Goal: Task Accomplishment & Management: Manage account settings

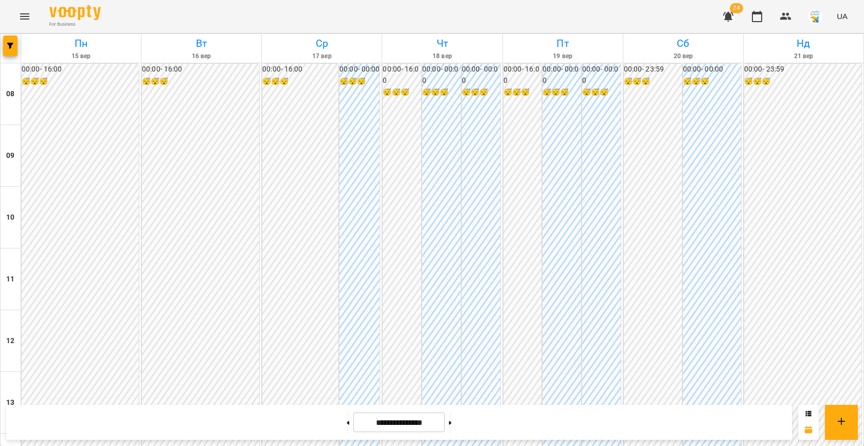
scroll to position [431, 0]
click at [11, 46] on icon "button" at bounding box center [10, 46] width 6 height 6
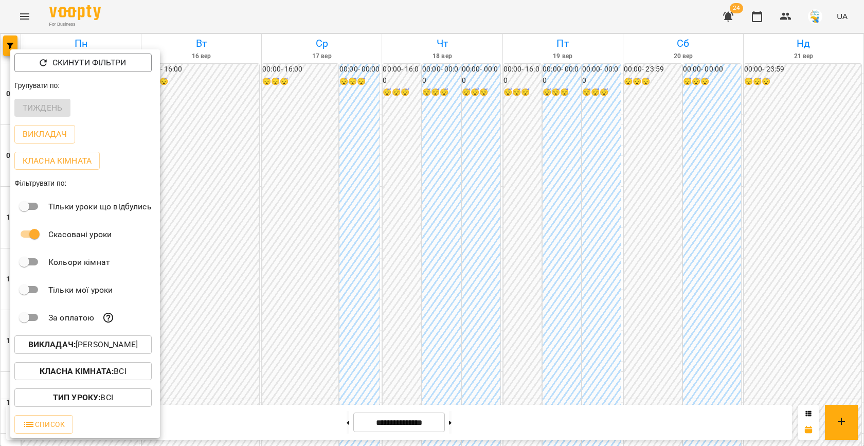
click at [245, 305] on div at bounding box center [432, 223] width 864 height 446
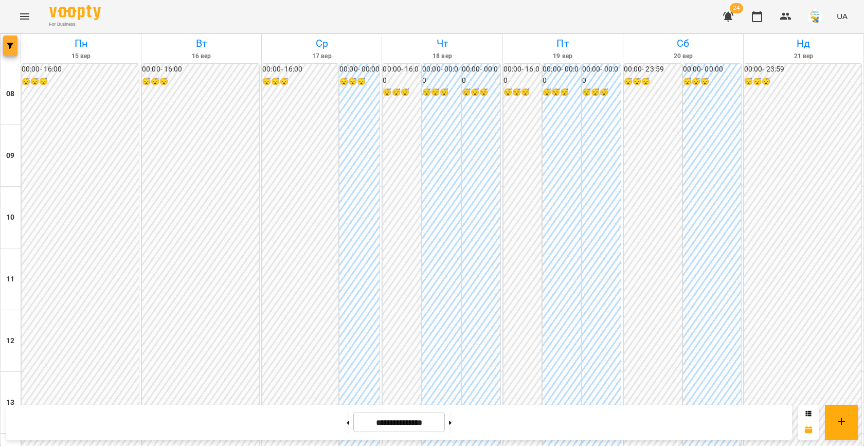
click at [13, 39] on button "button" at bounding box center [10, 45] width 14 height 21
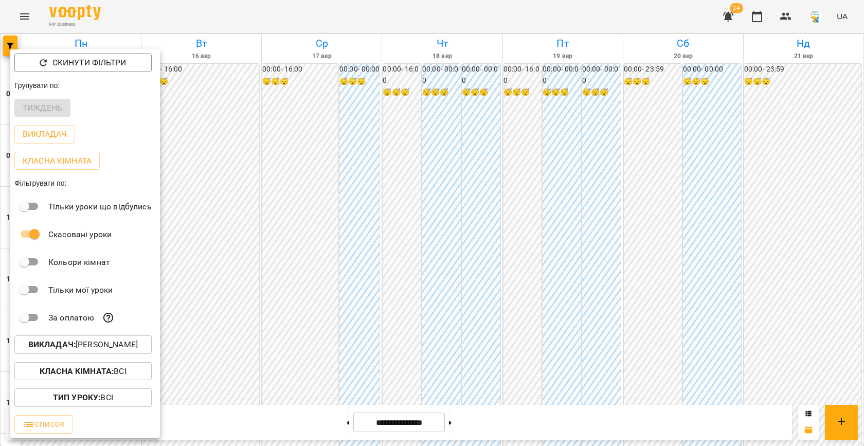
click at [74, 344] on b "Викладач :" at bounding box center [51, 344] width 47 height 10
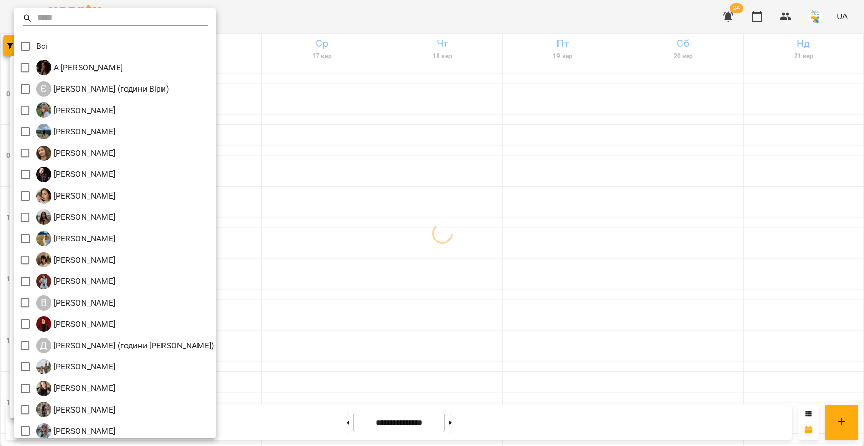
scroll to position [48, 0]
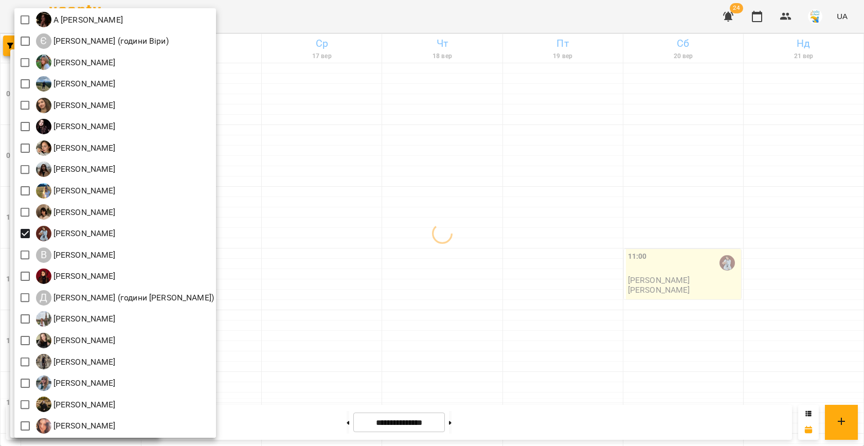
click at [386, 179] on div at bounding box center [432, 223] width 864 height 446
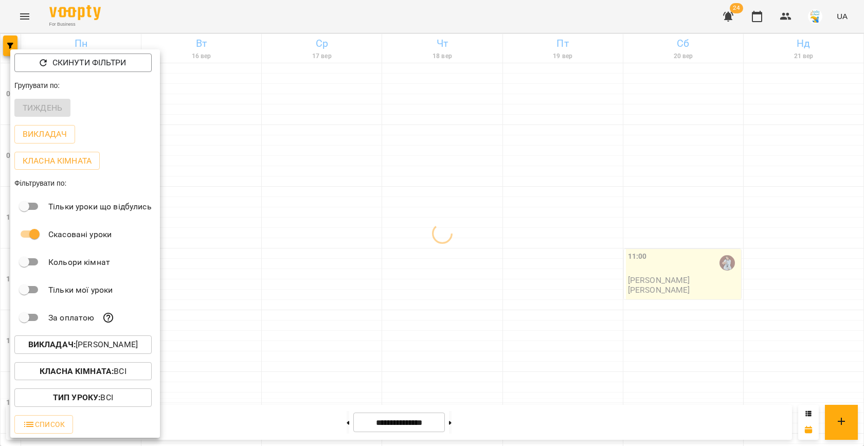
click at [330, 209] on div at bounding box center [432, 223] width 864 height 446
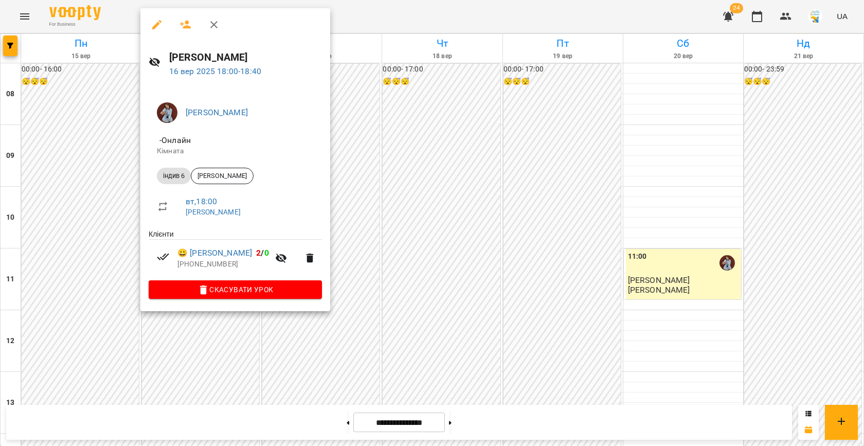
click at [376, 201] on div at bounding box center [432, 223] width 864 height 446
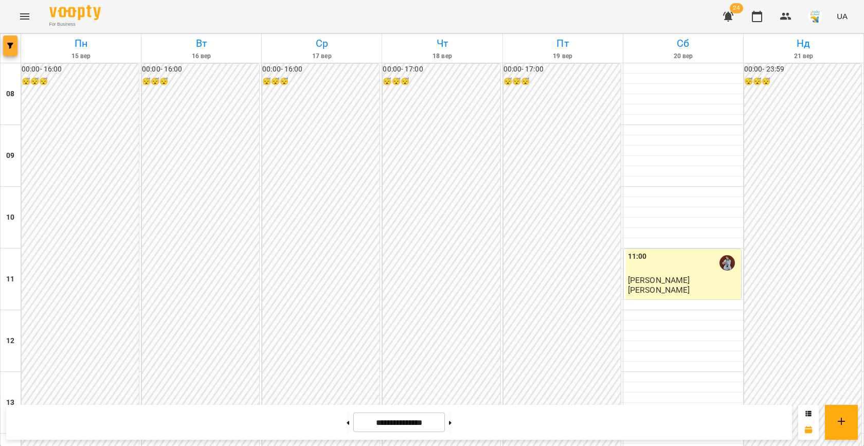
click at [9, 41] on button "button" at bounding box center [10, 45] width 14 height 21
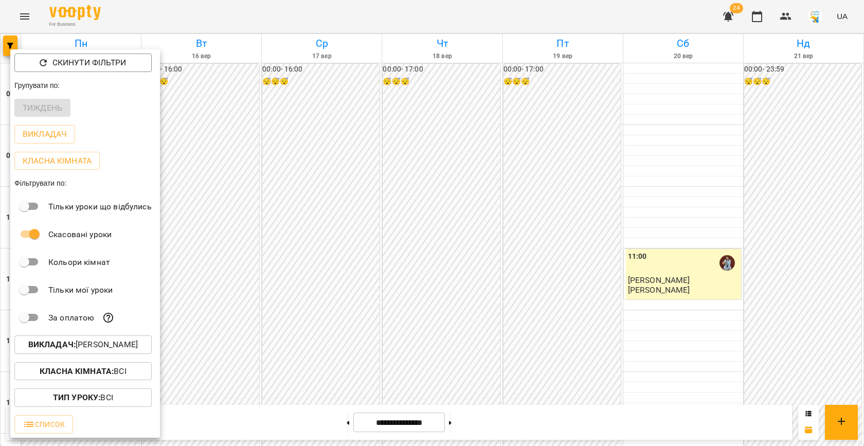
click at [138, 347] on p "Викладач : [PERSON_NAME]" at bounding box center [83, 344] width 110 height 12
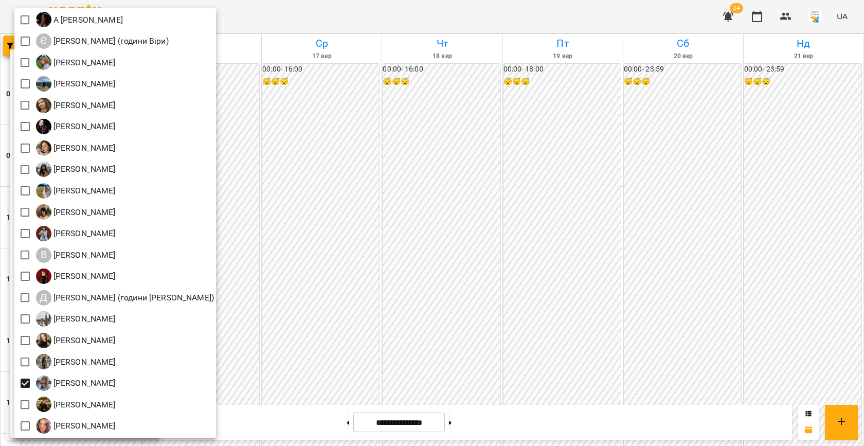
click at [322, 306] on div at bounding box center [432, 223] width 864 height 446
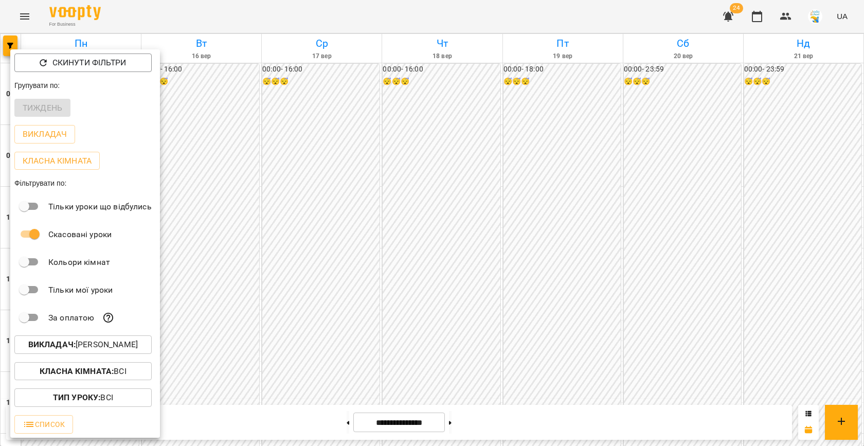
click at [322, 306] on div at bounding box center [432, 223] width 864 height 446
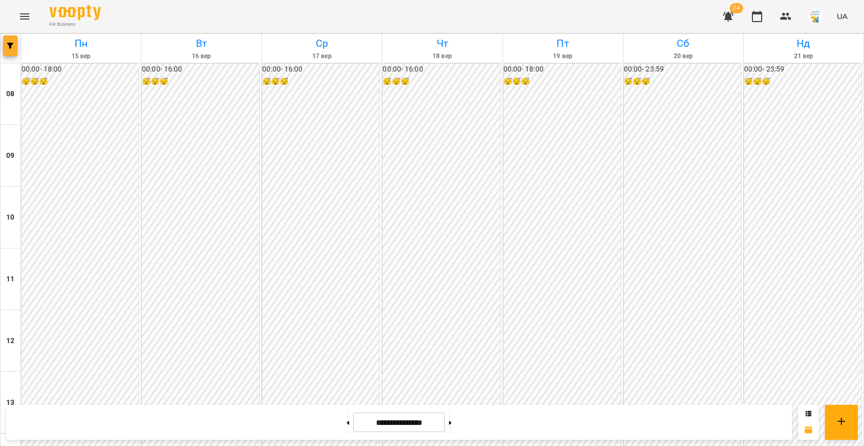
click at [9, 48] on icon "button" at bounding box center [10, 46] width 6 height 6
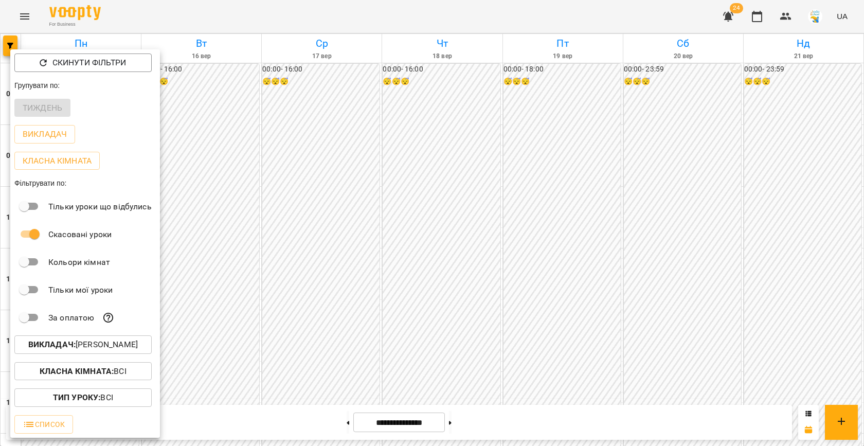
click at [81, 349] on p "Викладач : [PERSON_NAME]" at bounding box center [83, 344] width 110 height 12
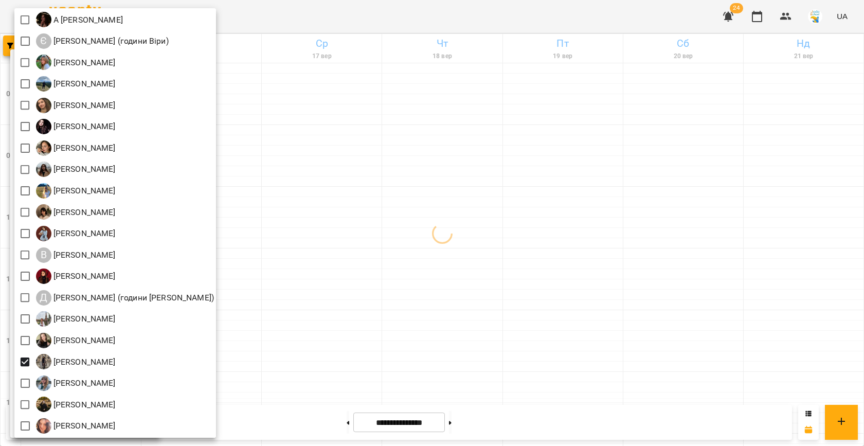
click at [300, 280] on div at bounding box center [432, 223] width 864 height 446
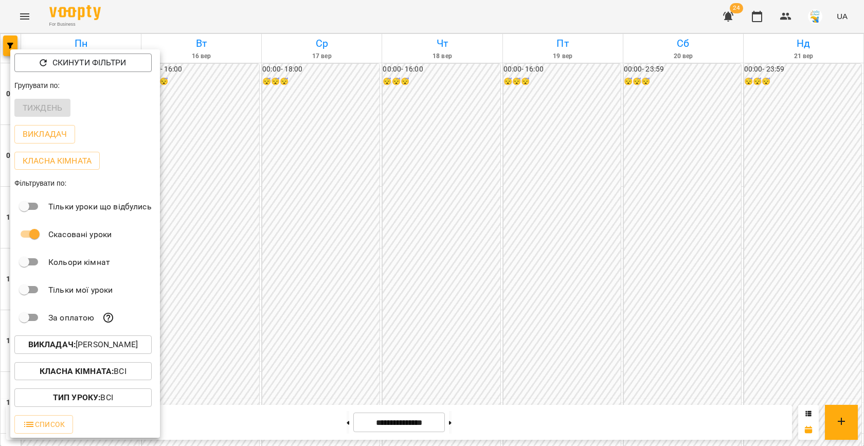
click at [300, 280] on div at bounding box center [432, 223] width 864 height 446
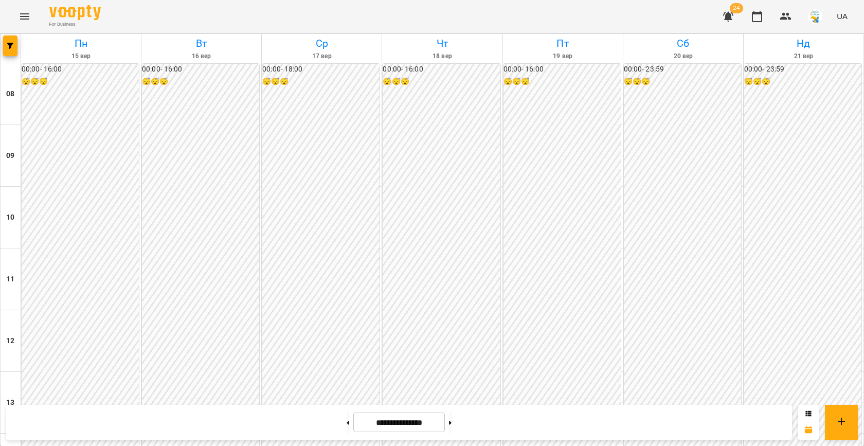
scroll to position [464, 0]
click at [13, 49] on button "button" at bounding box center [10, 45] width 14 height 21
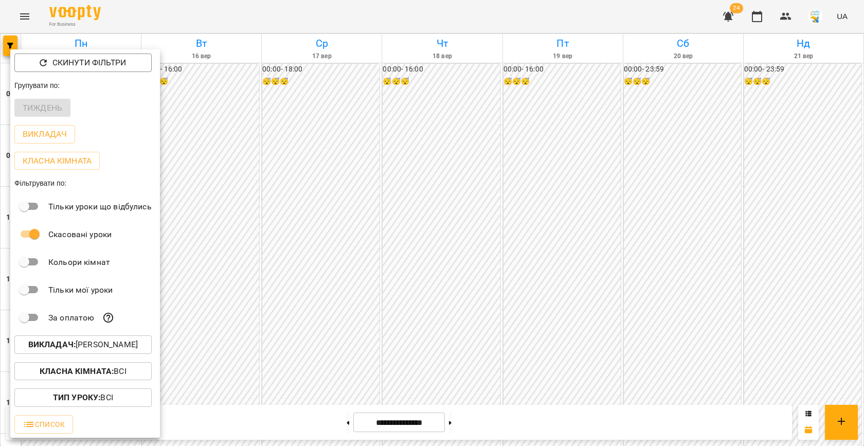
click at [78, 339] on button "Викладач : [PERSON_NAME]" at bounding box center [82, 344] width 137 height 19
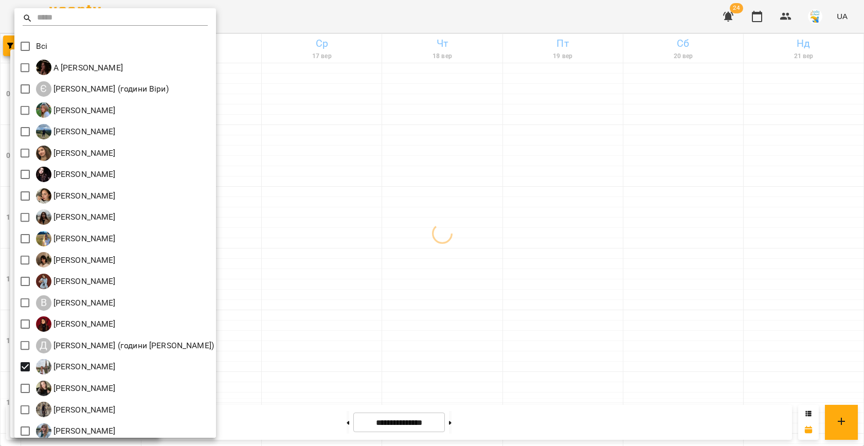
click at [339, 267] on div at bounding box center [432, 223] width 864 height 446
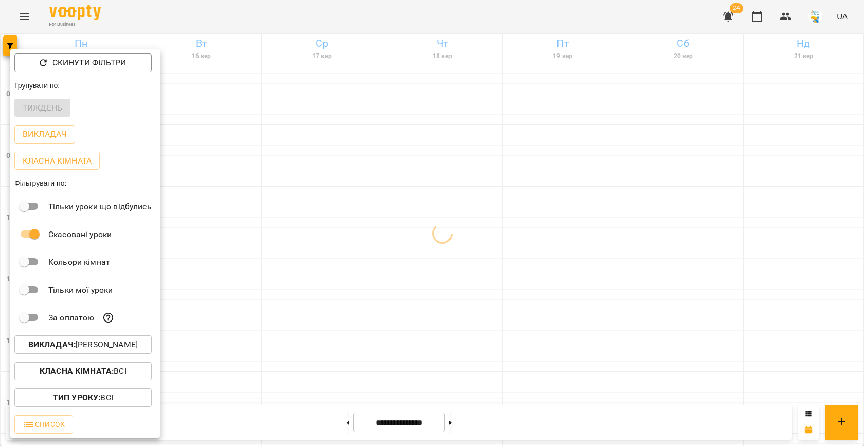
click at [339, 267] on div at bounding box center [432, 223] width 864 height 446
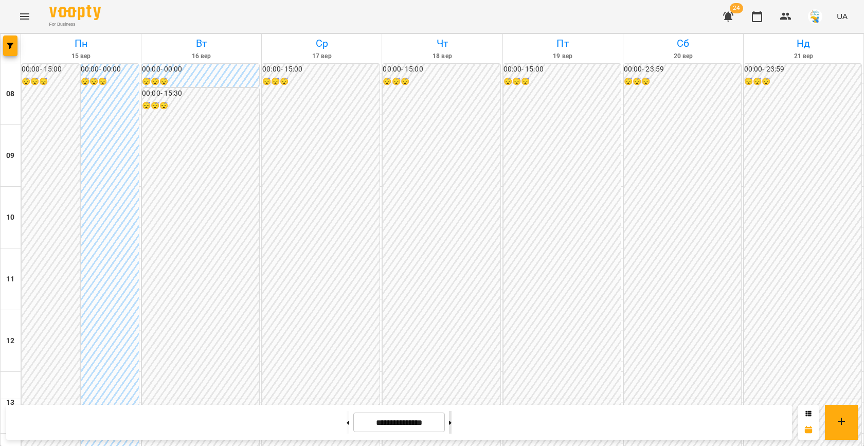
click at [451, 413] on button at bounding box center [450, 422] width 3 height 23
type input "**********"
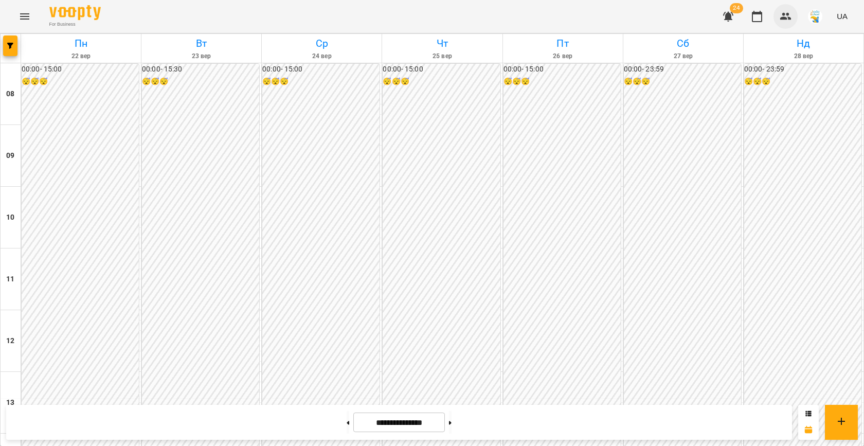
click at [784, 13] on icon "button" at bounding box center [785, 16] width 12 height 12
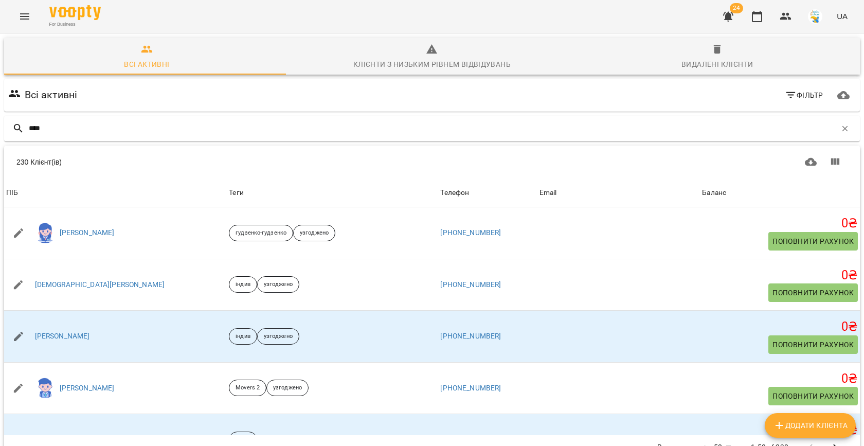
type input "*****"
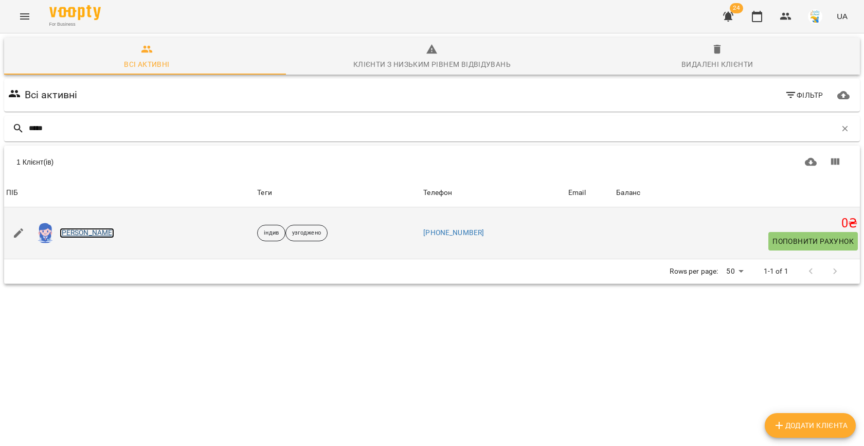
click at [89, 232] on link "[PERSON_NAME]" at bounding box center [87, 233] width 55 height 10
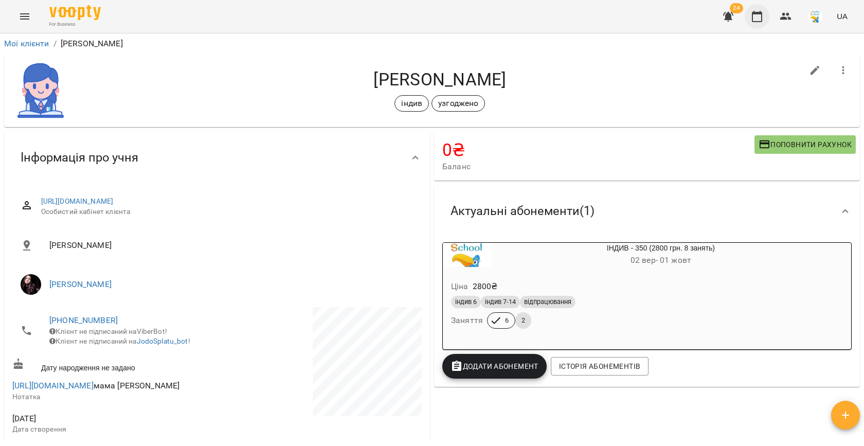
click at [757, 20] on icon "button" at bounding box center [757, 16] width 12 height 12
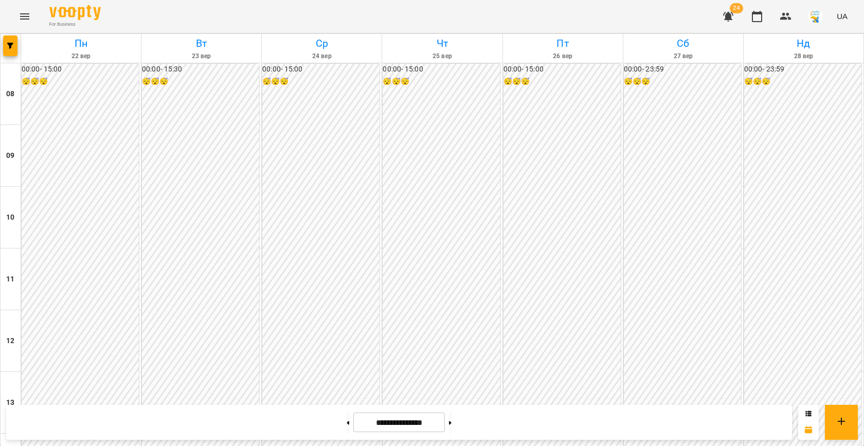
scroll to position [438, 0]
click at [9, 50] on button "button" at bounding box center [10, 45] width 14 height 21
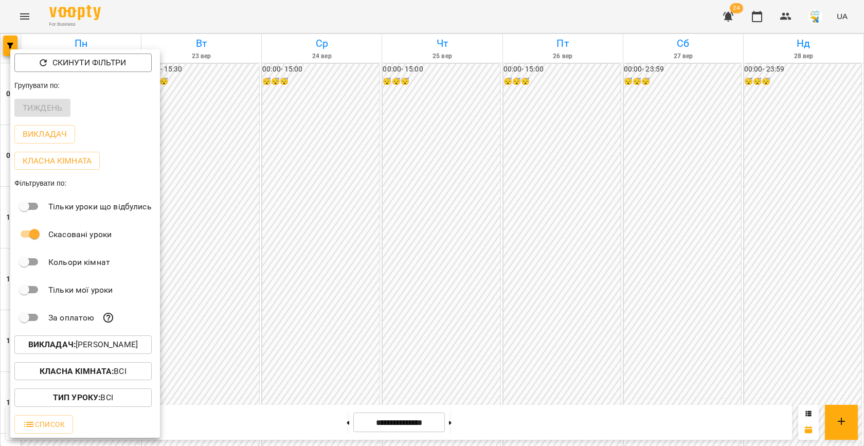
click at [127, 336] on div "Викладач : [PERSON_NAME]" at bounding box center [85, 344] width 150 height 27
click at [112, 343] on p "Викладач : [PERSON_NAME]" at bounding box center [83, 344] width 110 height 12
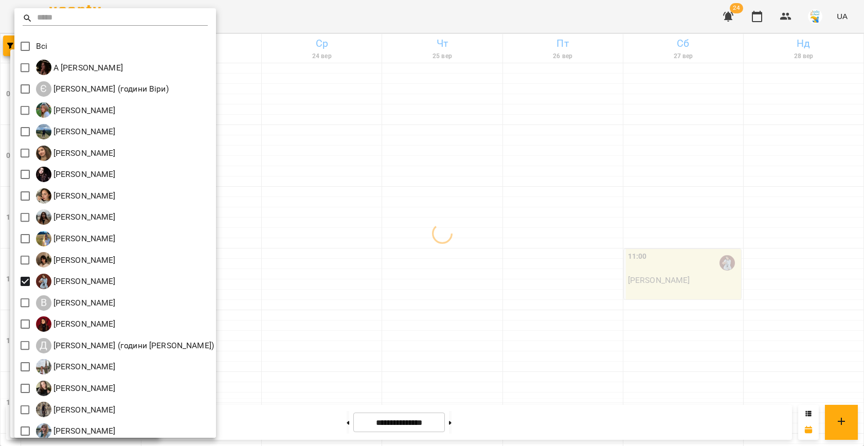
click at [379, 222] on div at bounding box center [432, 223] width 864 height 446
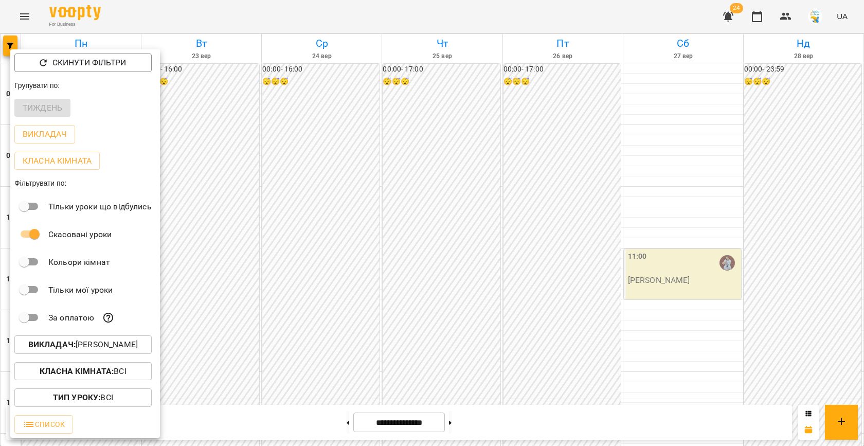
click at [339, 245] on div at bounding box center [432, 223] width 864 height 446
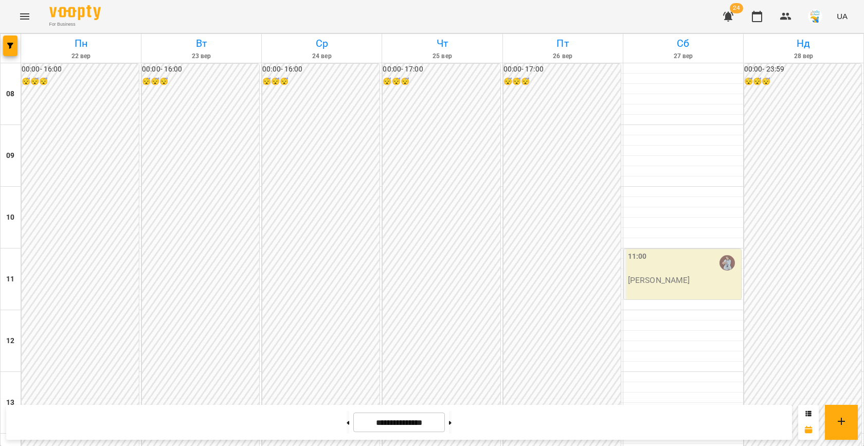
scroll to position [456, 0]
click at [347, 424] on button at bounding box center [348, 422] width 3 height 23
click at [451, 421] on button at bounding box center [450, 422] width 3 height 23
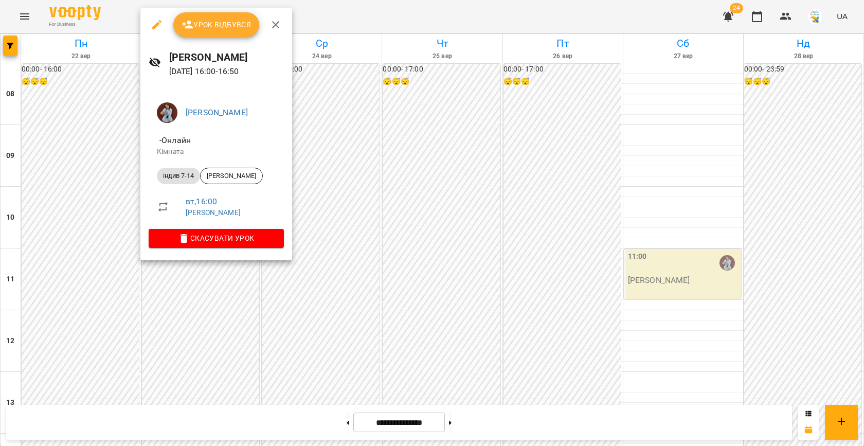
click at [334, 198] on div at bounding box center [432, 223] width 864 height 446
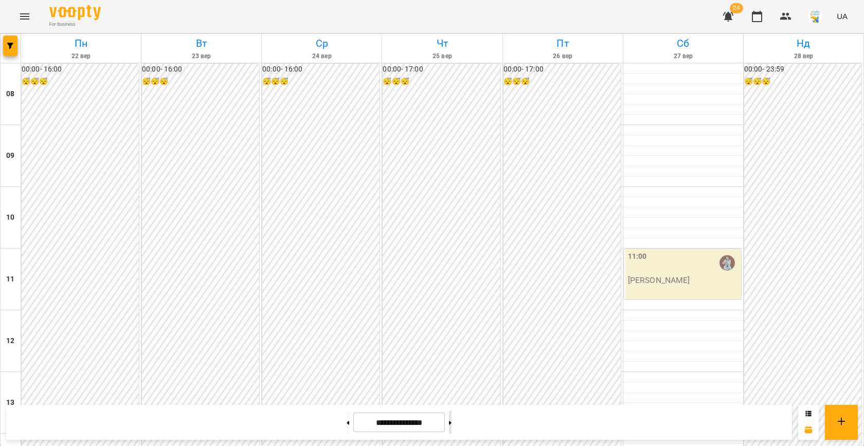
click at [451, 423] on button at bounding box center [450, 422] width 3 height 23
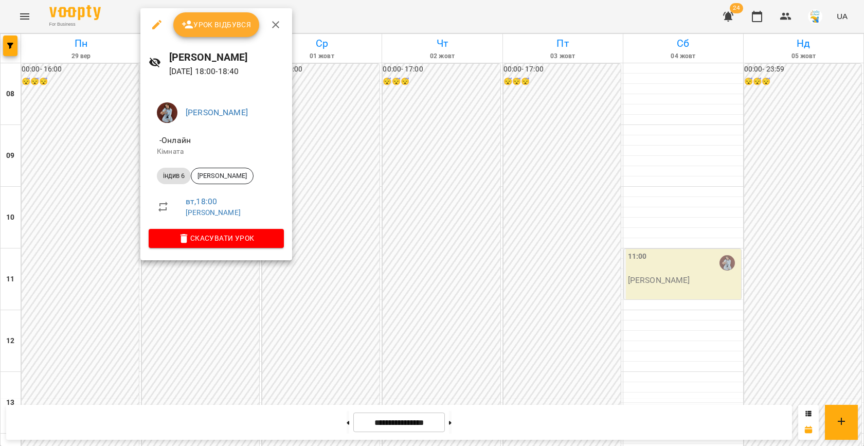
click at [315, 219] on div at bounding box center [432, 223] width 864 height 446
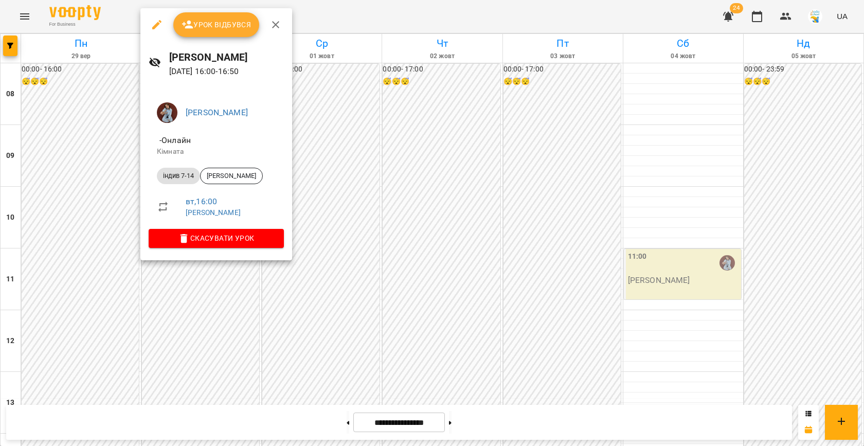
click at [338, 200] on div at bounding box center [432, 223] width 864 height 446
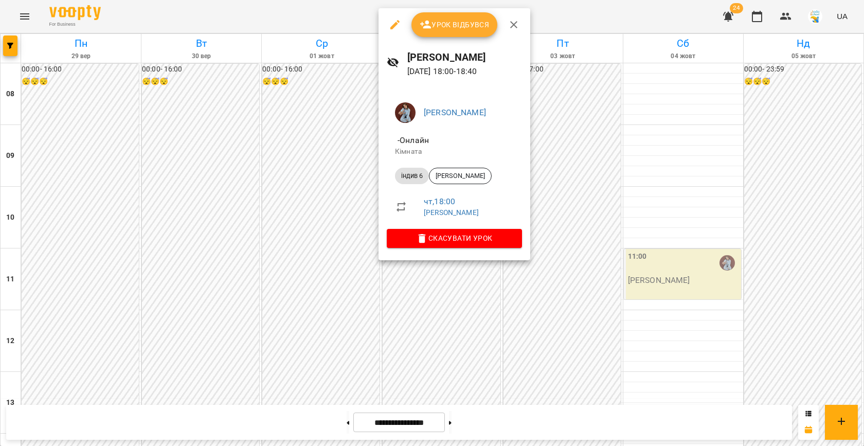
click at [276, 242] on div at bounding box center [432, 223] width 864 height 446
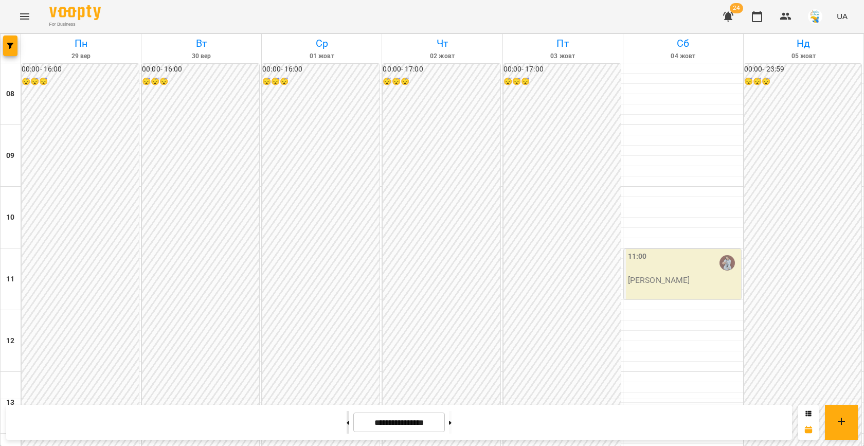
click at [347, 418] on button at bounding box center [348, 422] width 3 height 23
click at [347, 417] on button at bounding box center [348, 422] width 3 height 23
type input "**********"
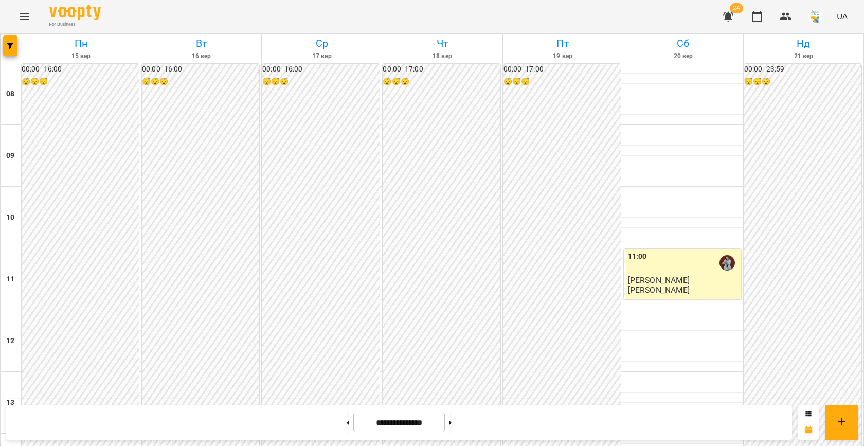
scroll to position [493, 0]
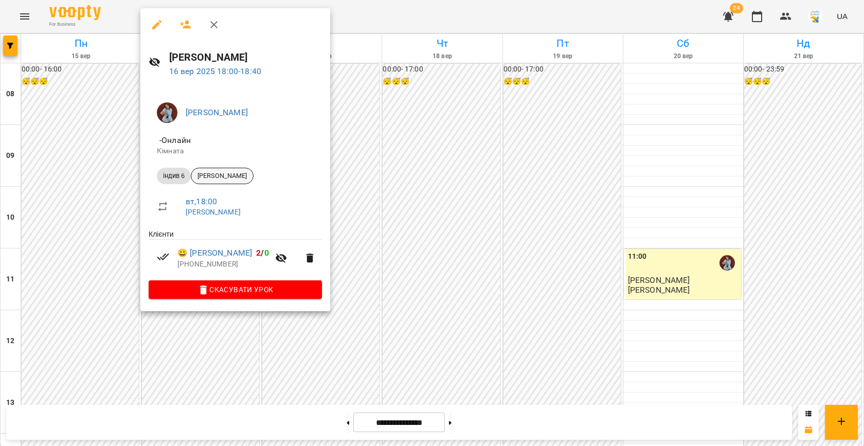
click at [242, 176] on span "[PERSON_NAME]" at bounding box center [222, 175] width 62 height 9
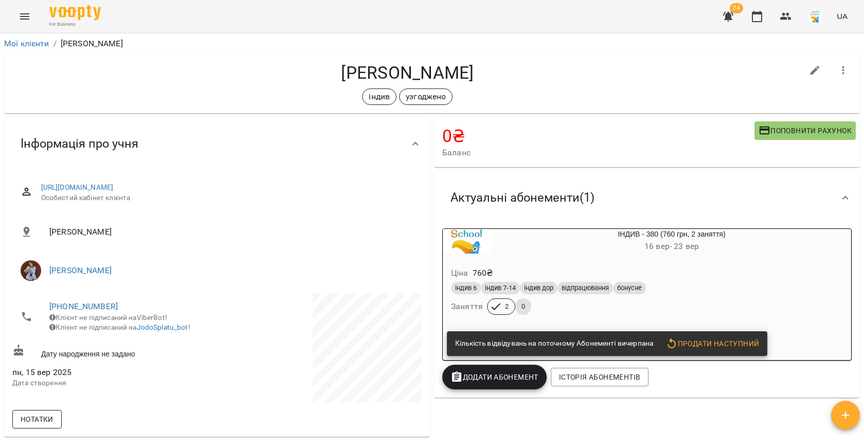
click at [53, 423] on button "Нотатки" at bounding box center [36, 419] width 49 height 19
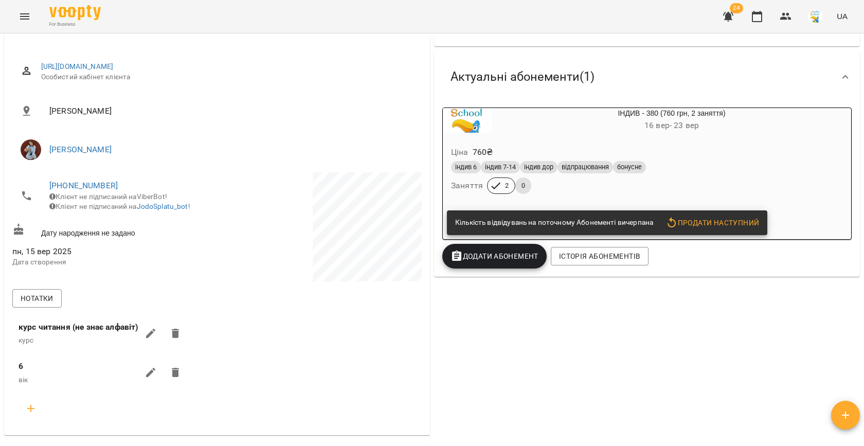
scroll to position [158, 0]
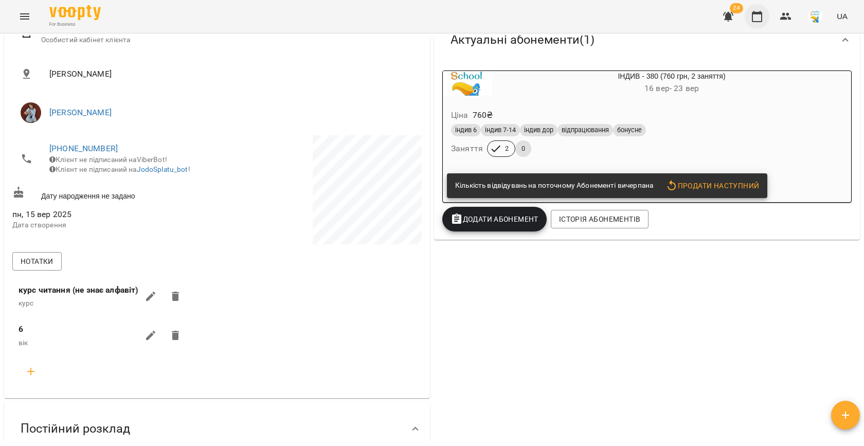
click at [753, 20] on icon "button" at bounding box center [757, 16] width 12 height 12
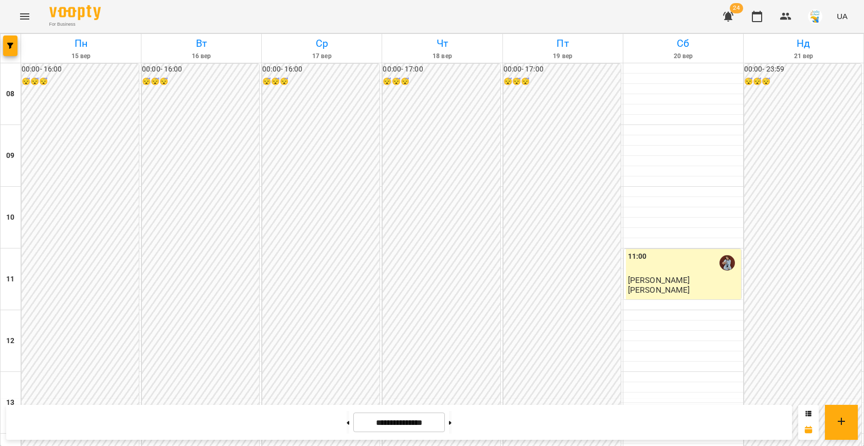
scroll to position [488, 0]
click at [786, 17] on icon "button" at bounding box center [785, 16] width 11 height 7
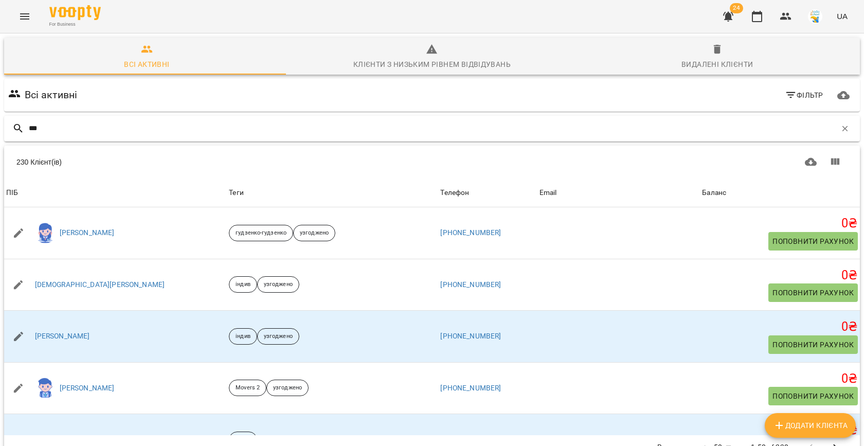
type input "****"
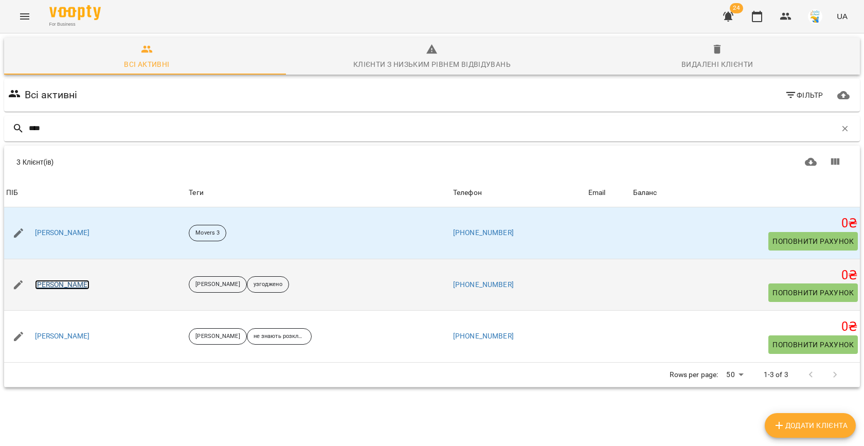
click at [59, 284] on link "[PERSON_NAME]" at bounding box center [62, 285] width 55 height 10
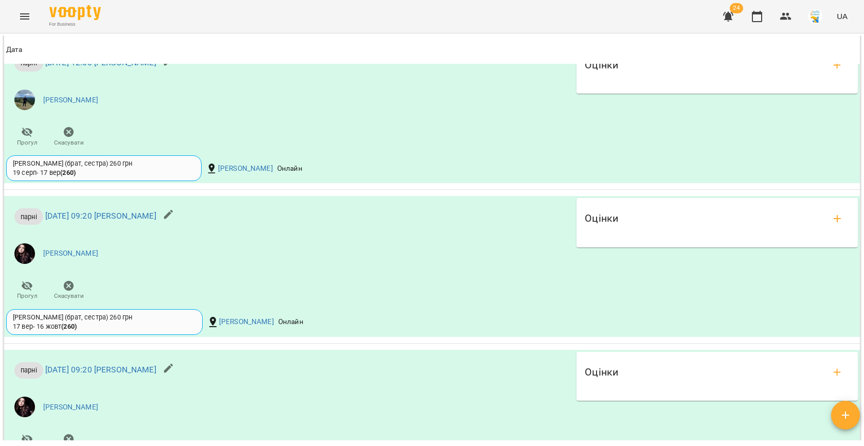
scroll to position [923, 0]
